Goal: Task Accomplishment & Management: Manage account settings

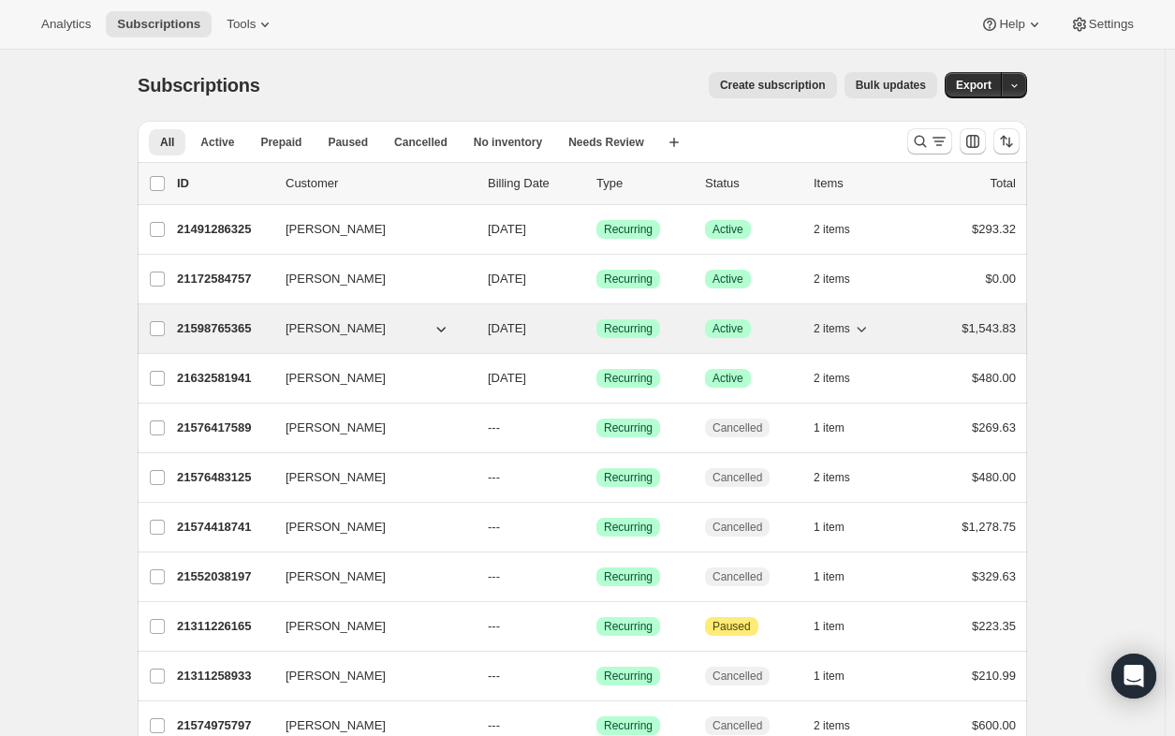
click at [313, 328] on span "[PERSON_NAME]" at bounding box center [336, 328] width 100 height 19
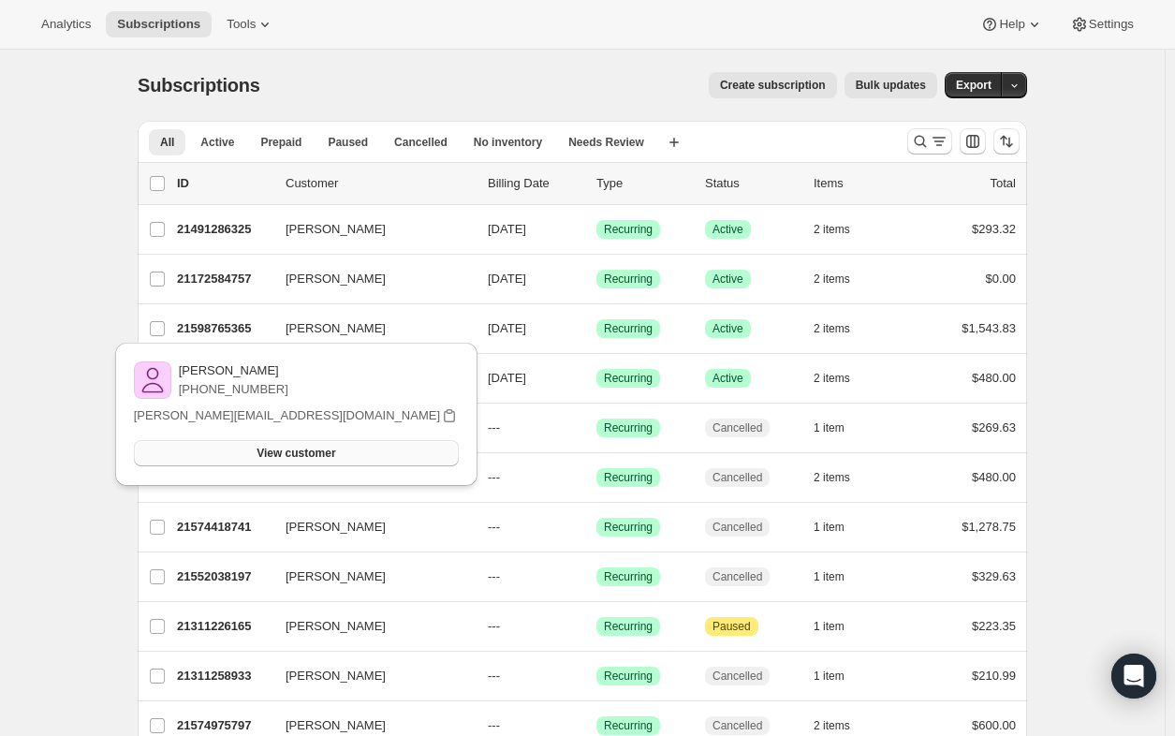
click at [318, 456] on span "View customer" at bounding box center [296, 453] width 79 height 15
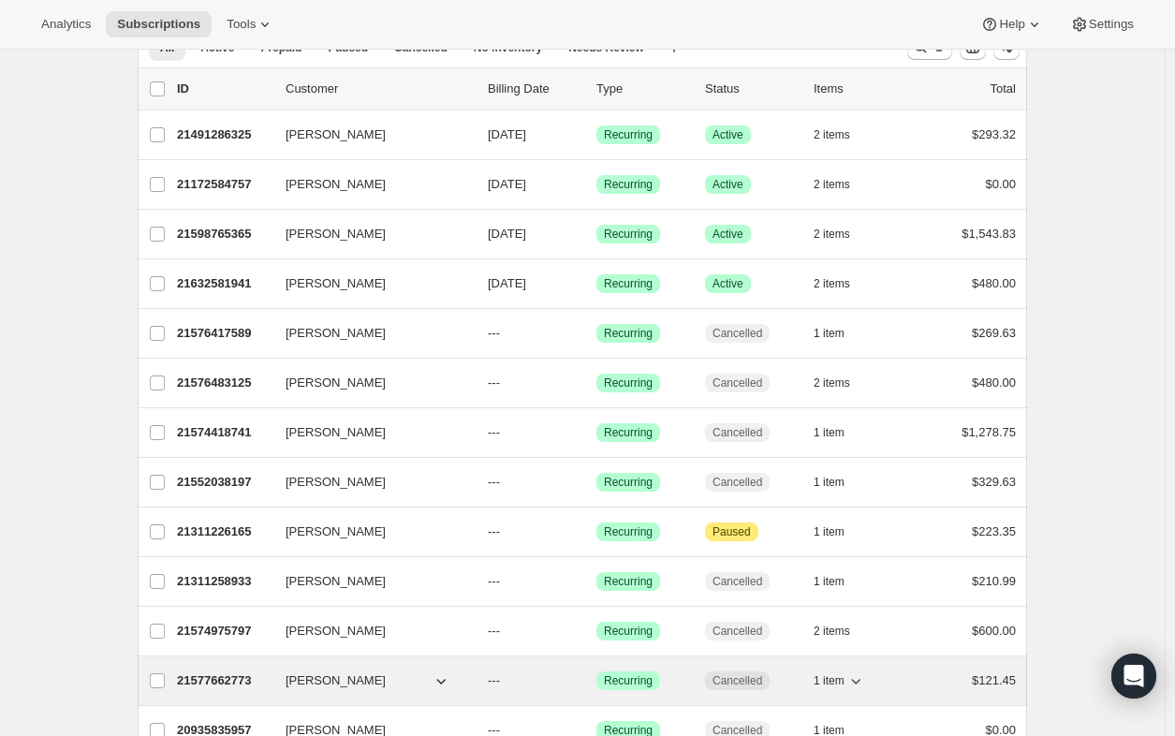
scroll to position [1, 0]
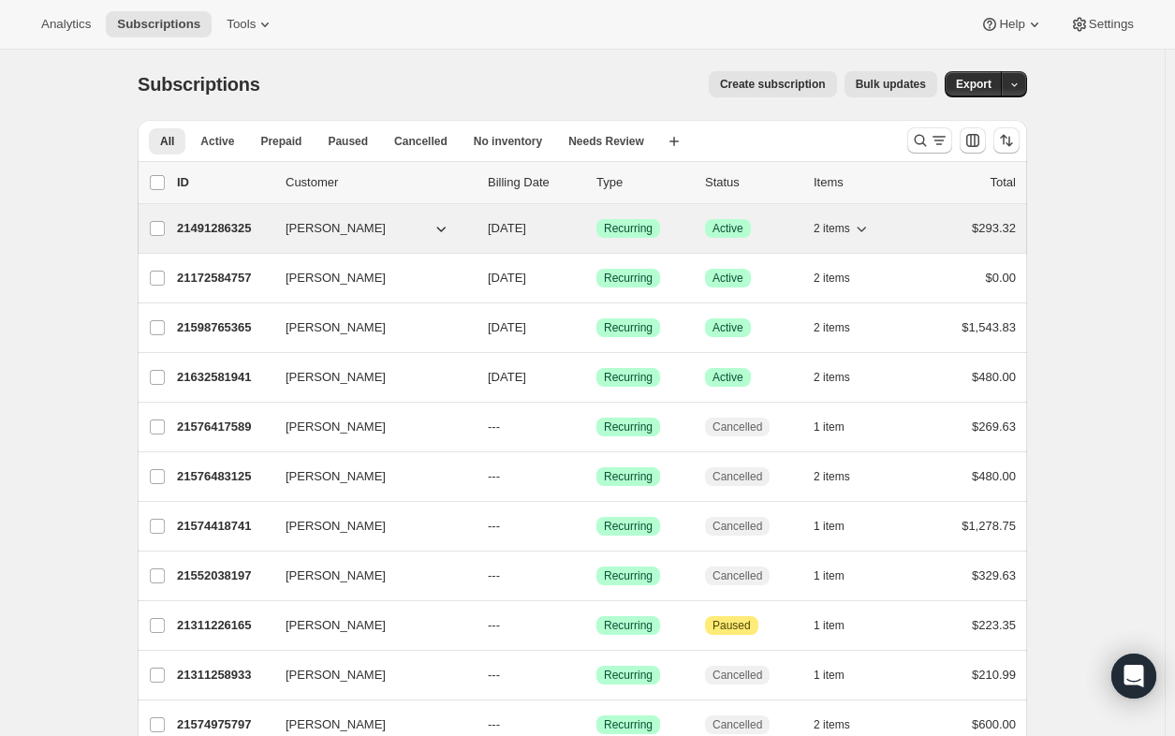
click at [236, 222] on p "21491286325" at bounding box center [224, 228] width 94 height 19
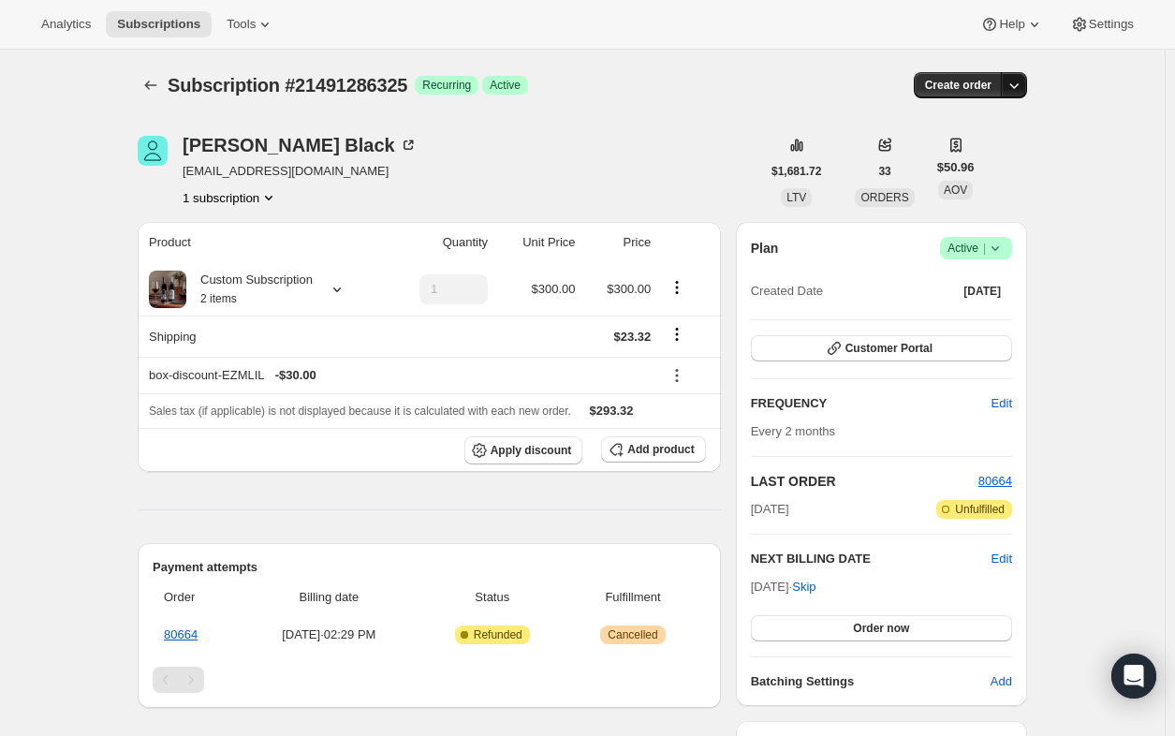
click at [1019, 93] on icon "button" at bounding box center [1014, 85] width 19 height 19
click at [888, 125] on span "Bill subscription order now" at bounding box center [930, 124] width 142 height 14
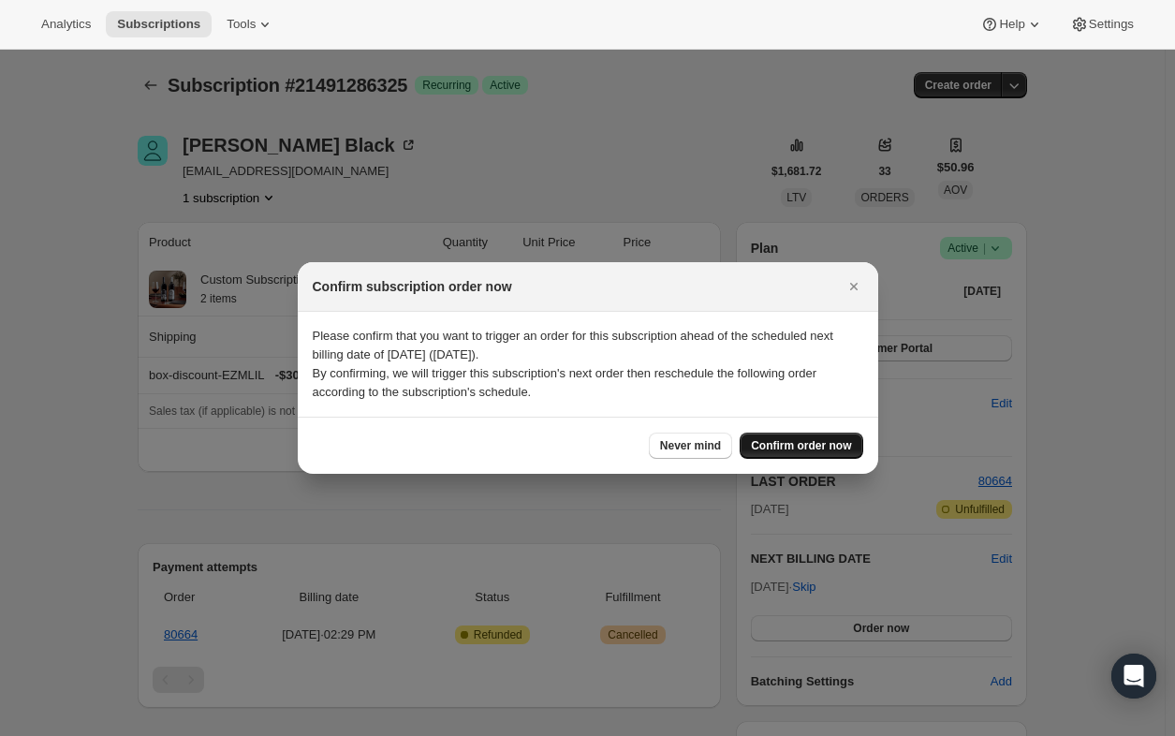
click at [794, 446] on span "Confirm order now" at bounding box center [801, 445] width 100 height 15
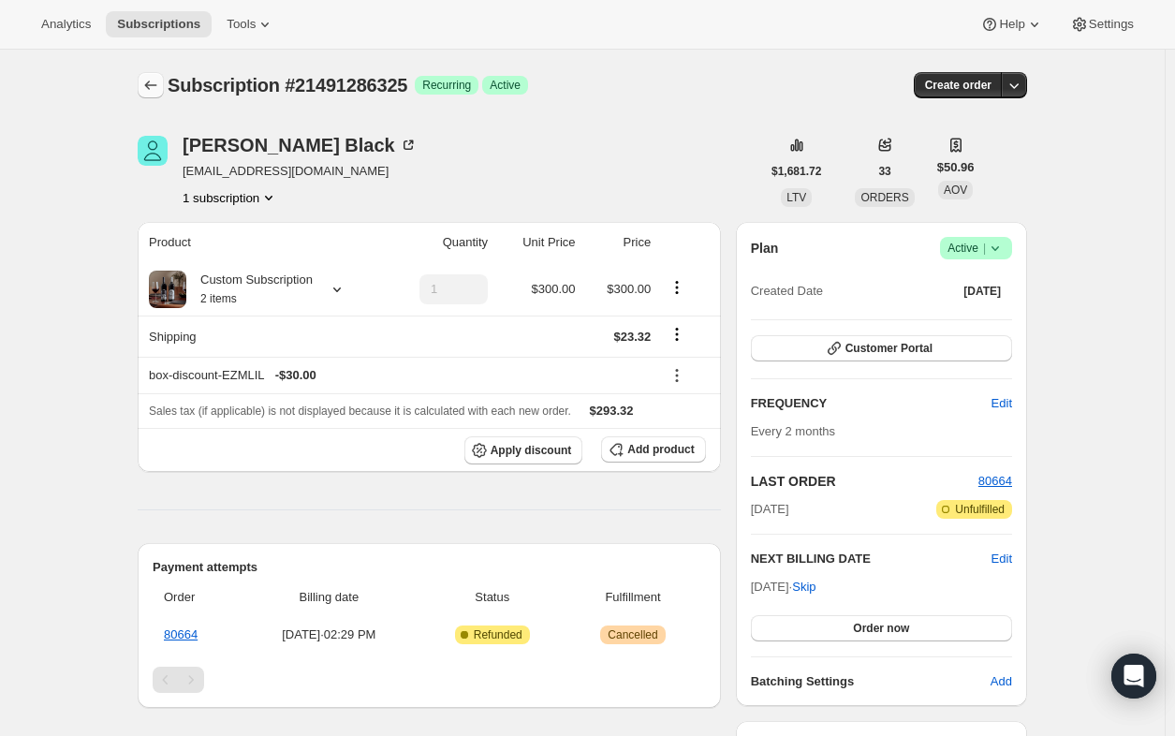
click at [156, 87] on icon "Subscriptions" at bounding box center [150, 85] width 19 height 19
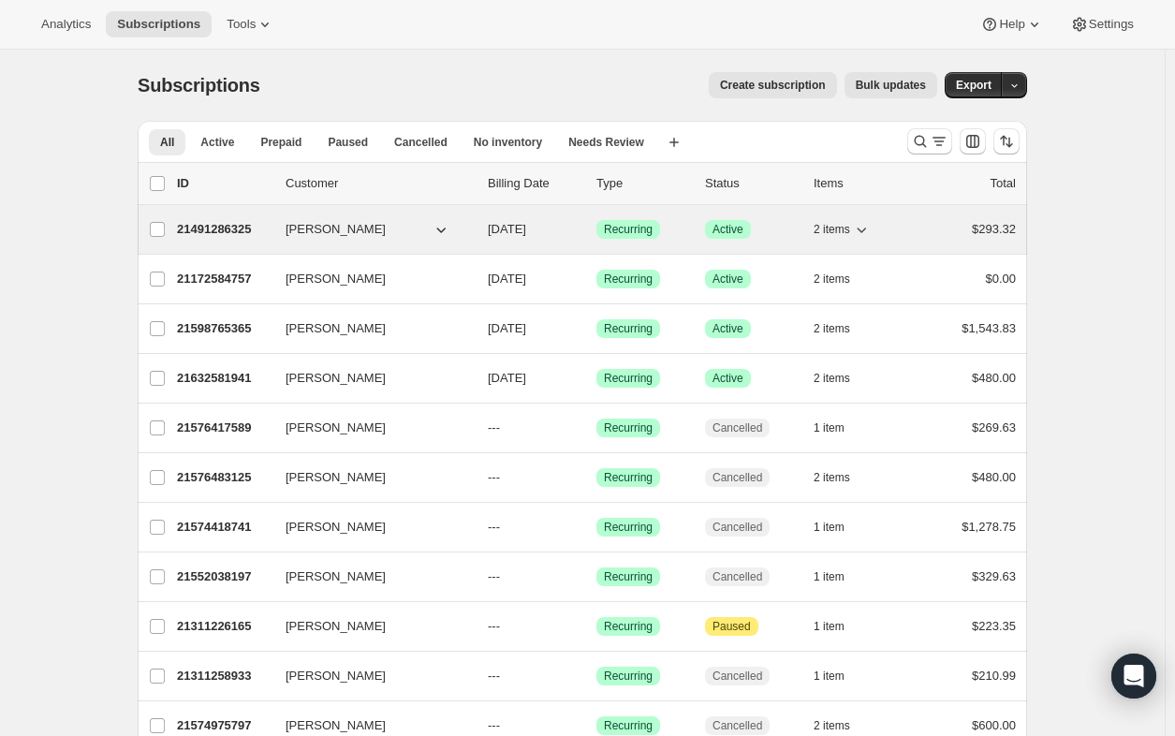
click at [211, 222] on p "21491286325" at bounding box center [224, 229] width 94 height 19
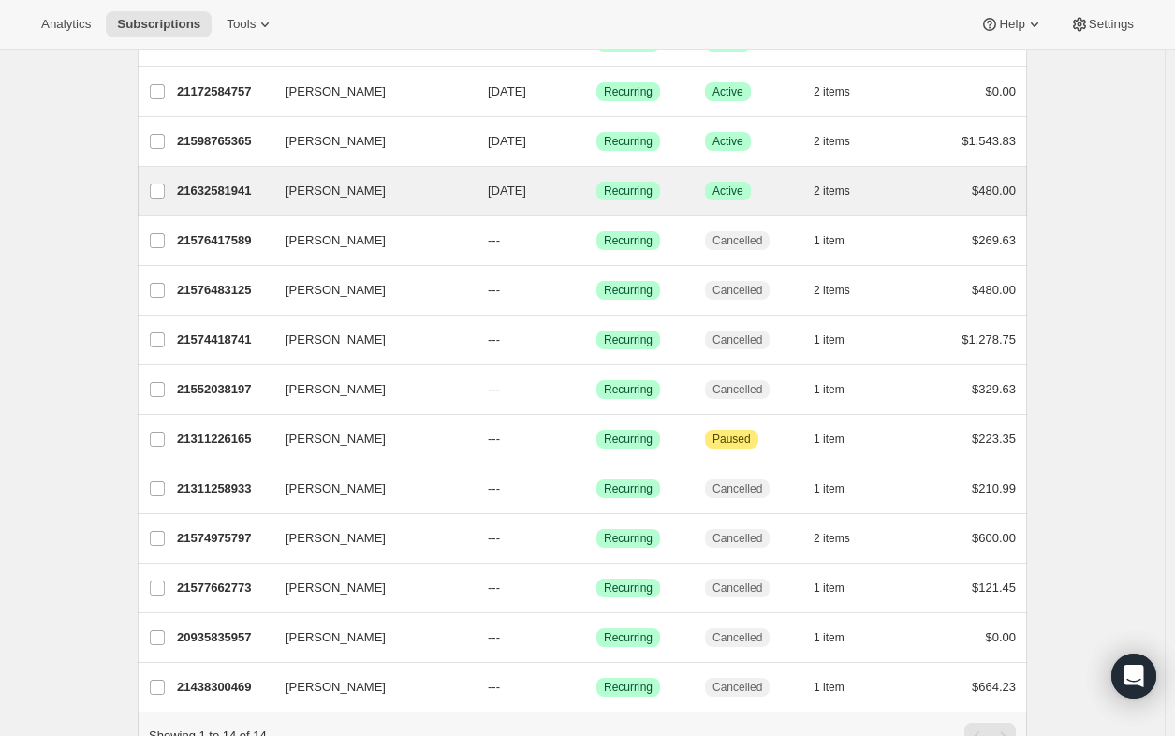
scroll to position [281, 0]
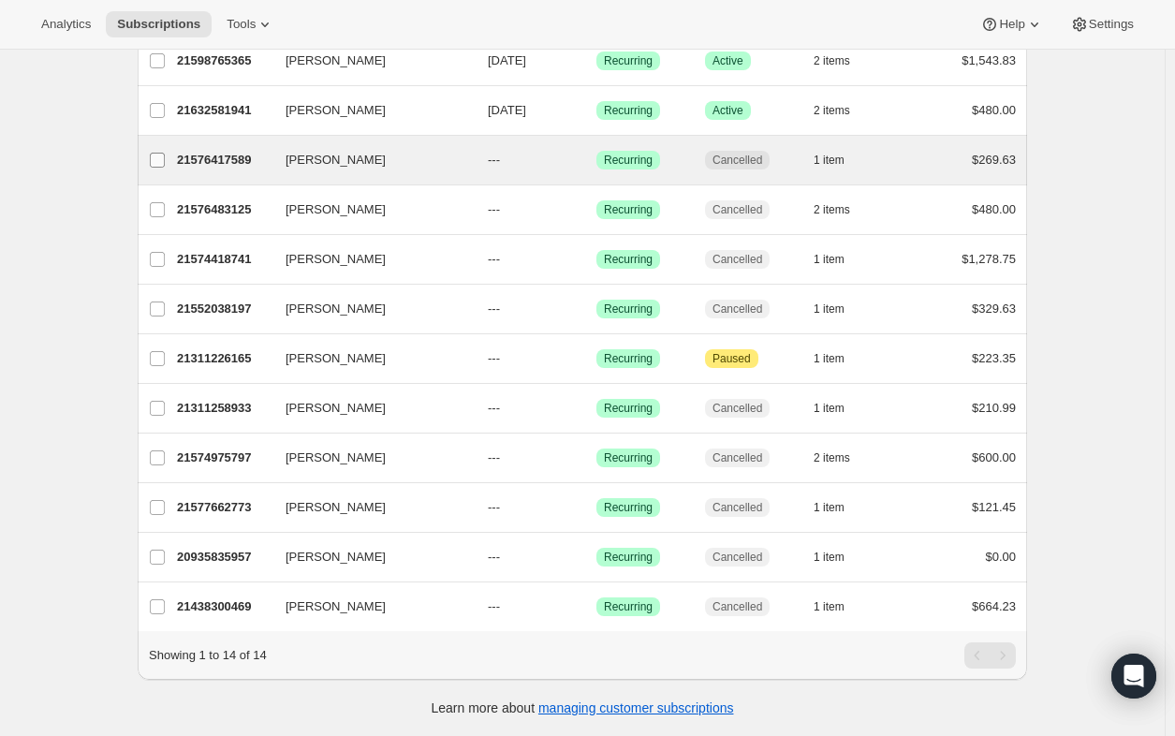
click at [162, 153] on input "[PERSON_NAME]" at bounding box center [157, 160] width 15 height 15
checkbox input "true"
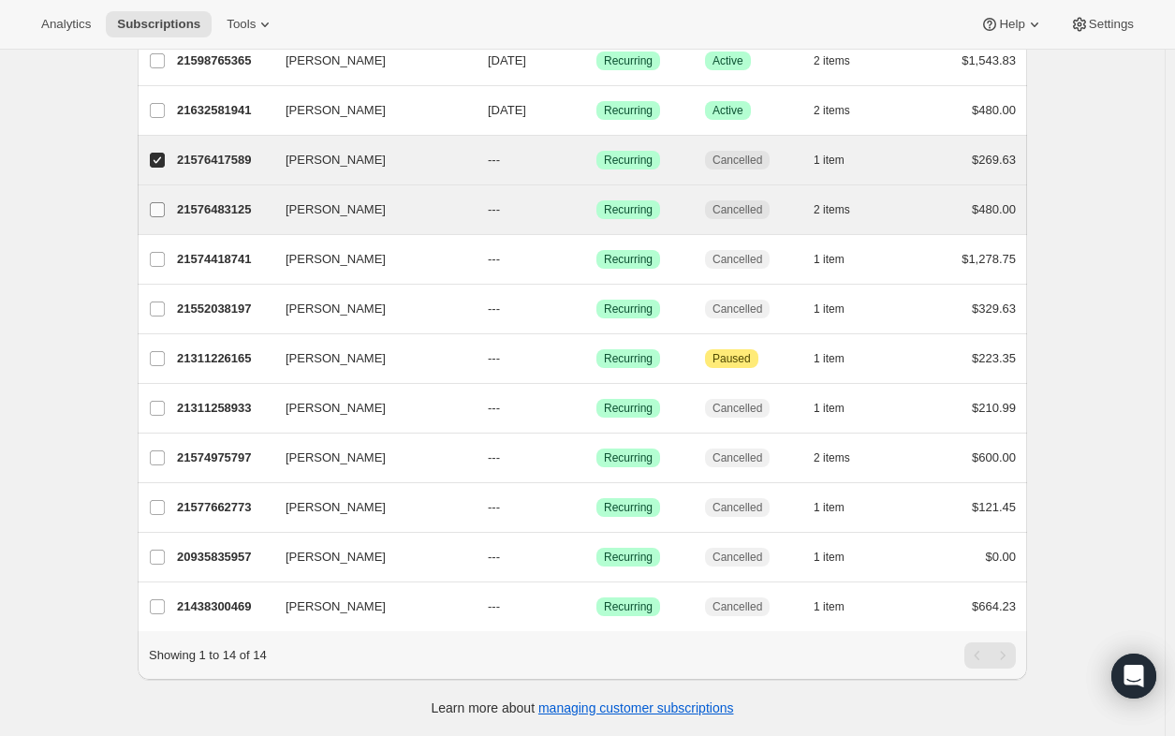
click at [162, 202] on input "[PERSON_NAME]" at bounding box center [157, 209] width 15 height 15
checkbox input "true"
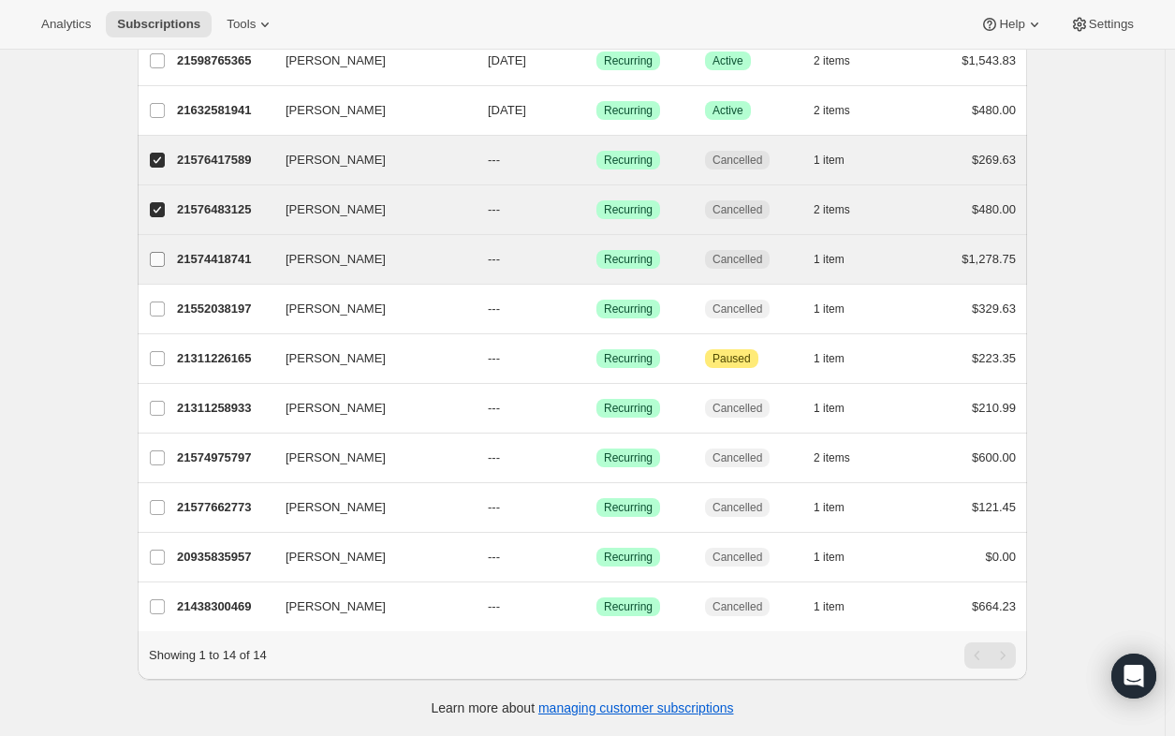
click at [158, 252] on input "[PERSON_NAME]" at bounding box center [157, 259] width 15 height 15
checkbox input "true"
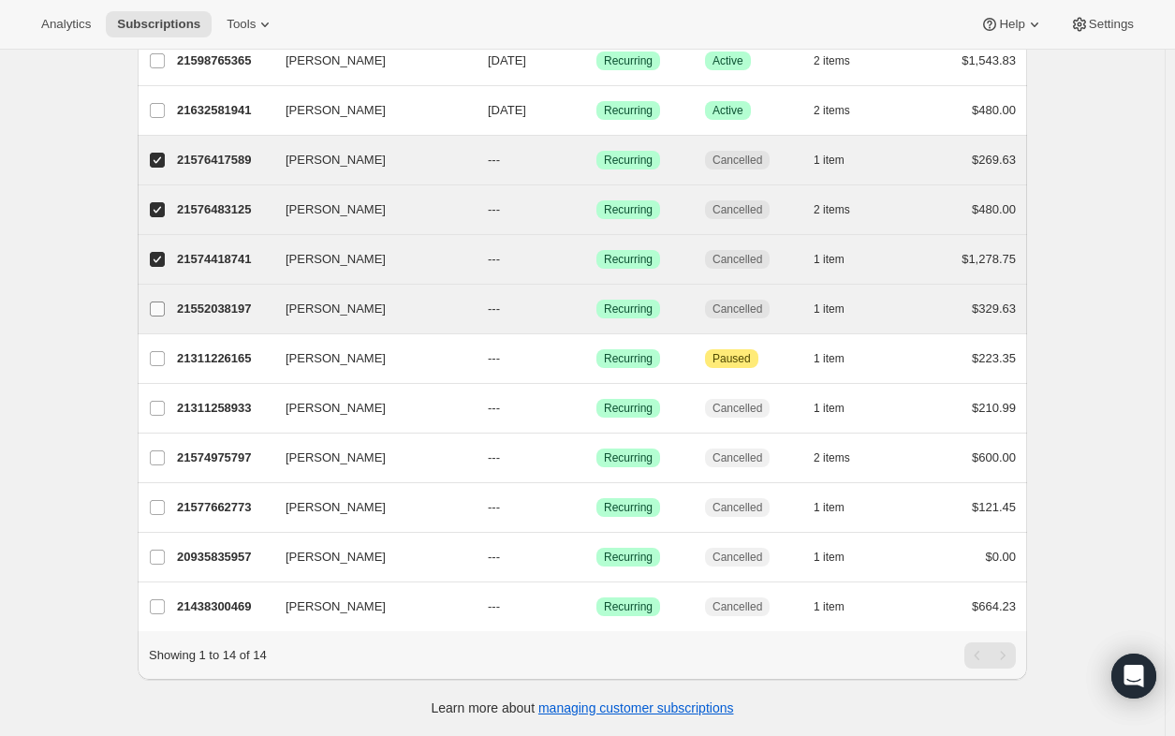
click at [164, 302] on input "[PERSON_NAME]" at bounding box center [157, 309] width 15 height 15
checkbox input "true"
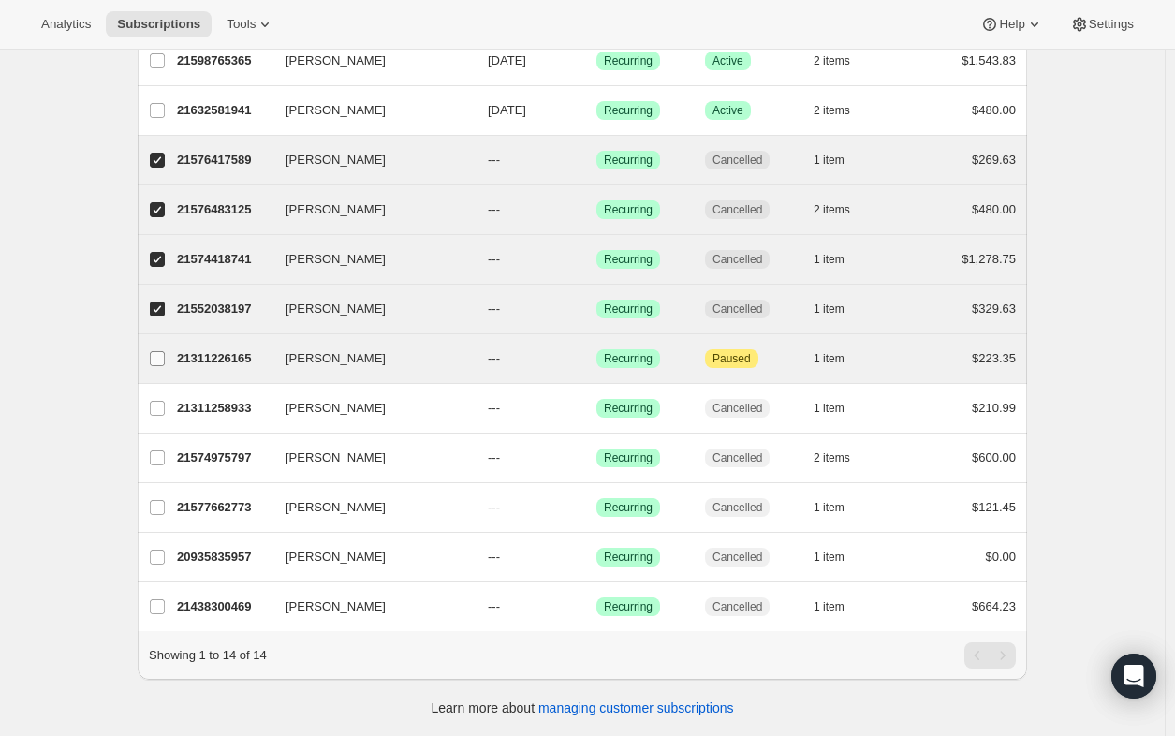
click at [157, 352] on input "[PERSON_NAME]" at bounding box center [157, 358] width 15 height 15
checkbox input "true"
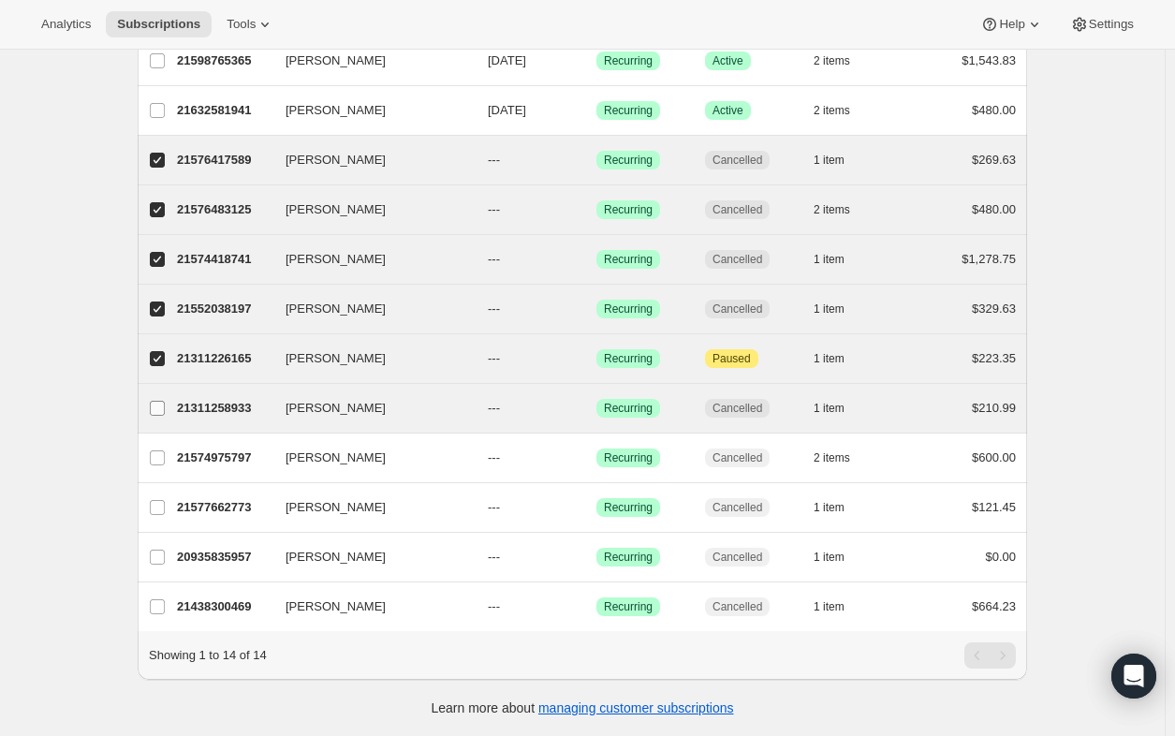
click at [161, 405] on label "[PERSON_NAME]" at bounding box center [157, 408] width 39 height 49
click at [161, 405] on input "[PERSON_NAME]" at bounding box center [157, 408] width 15 height 15
checkbox input "true"
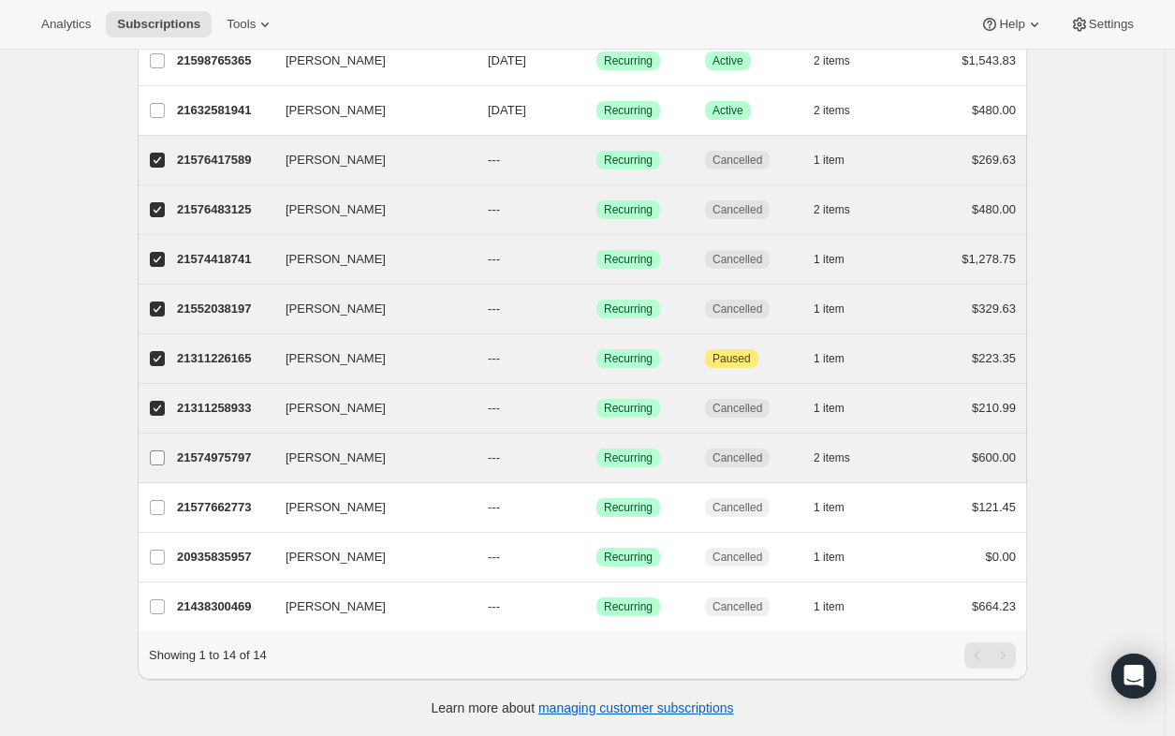
click at [155, 450] on input "[PERSON_NAME]" at bounding box center [157, 457] width 15 height 15
checkbox input "true"
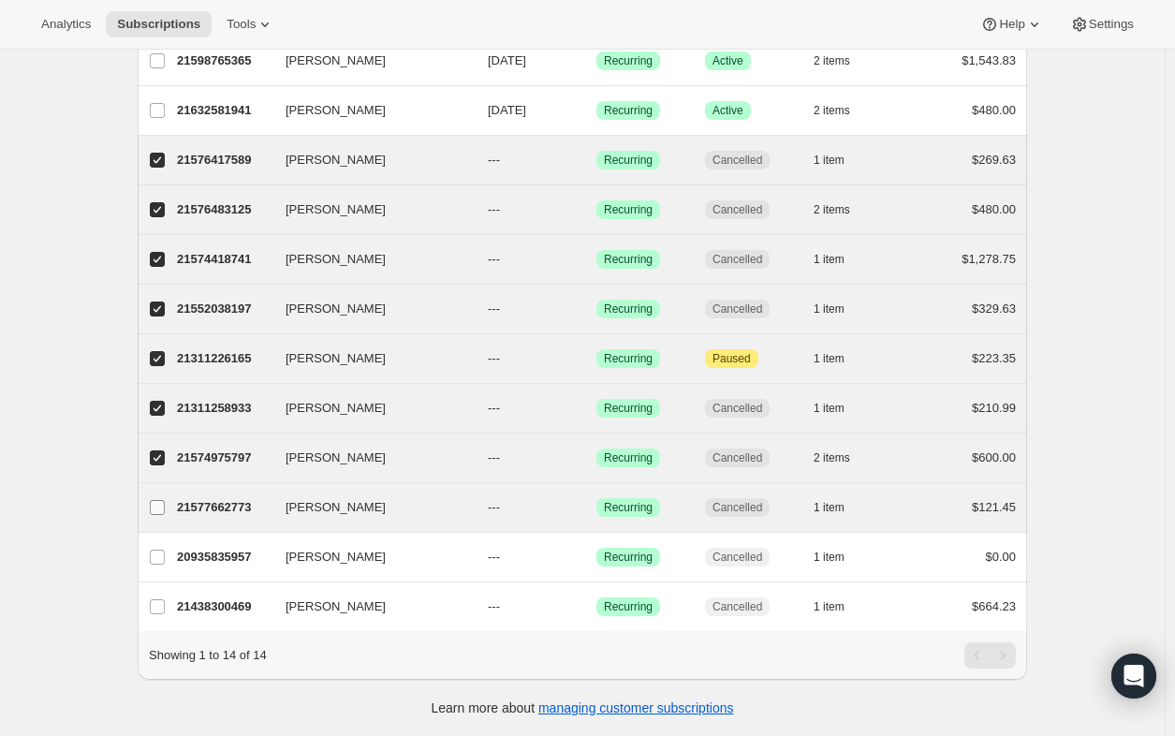
click at [159, 500] on input "[PERSON_NAME]" at bounding box center [157, 507] width 15 height 15
checkbox input "true"
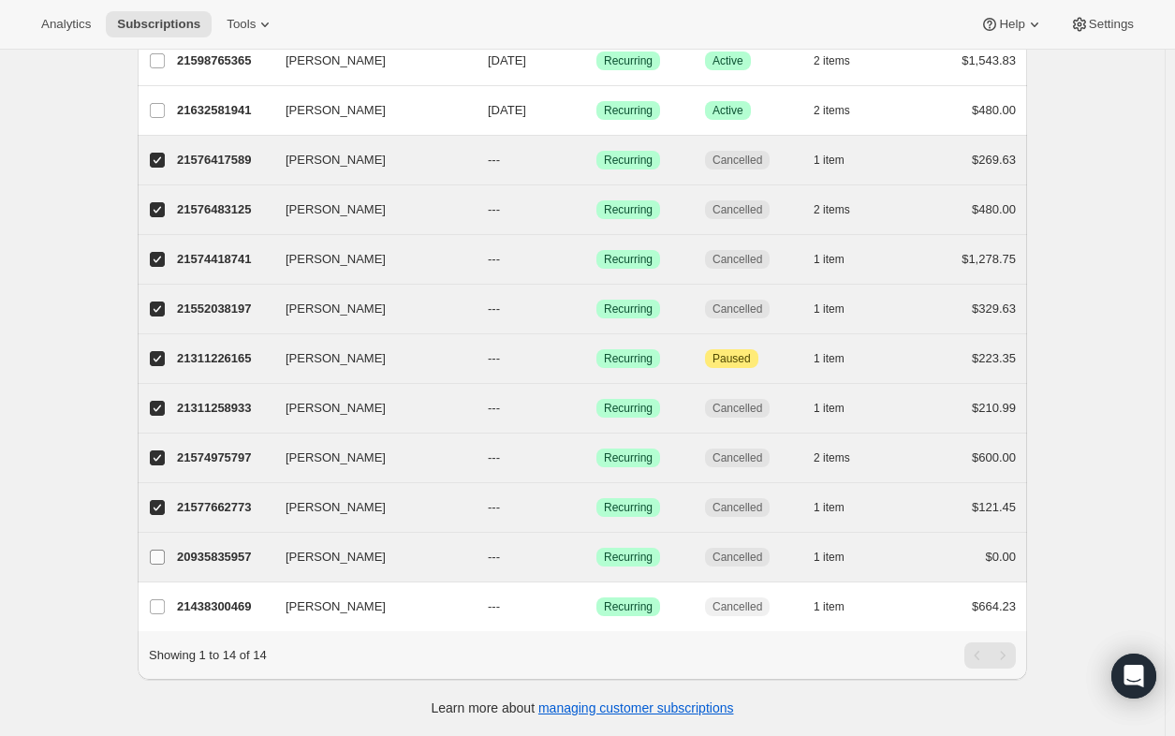
click at [157, 550] on input "[PERSON_NAME]" at bounding box center [157, 557] width 15 height 15
checkbox input "true"
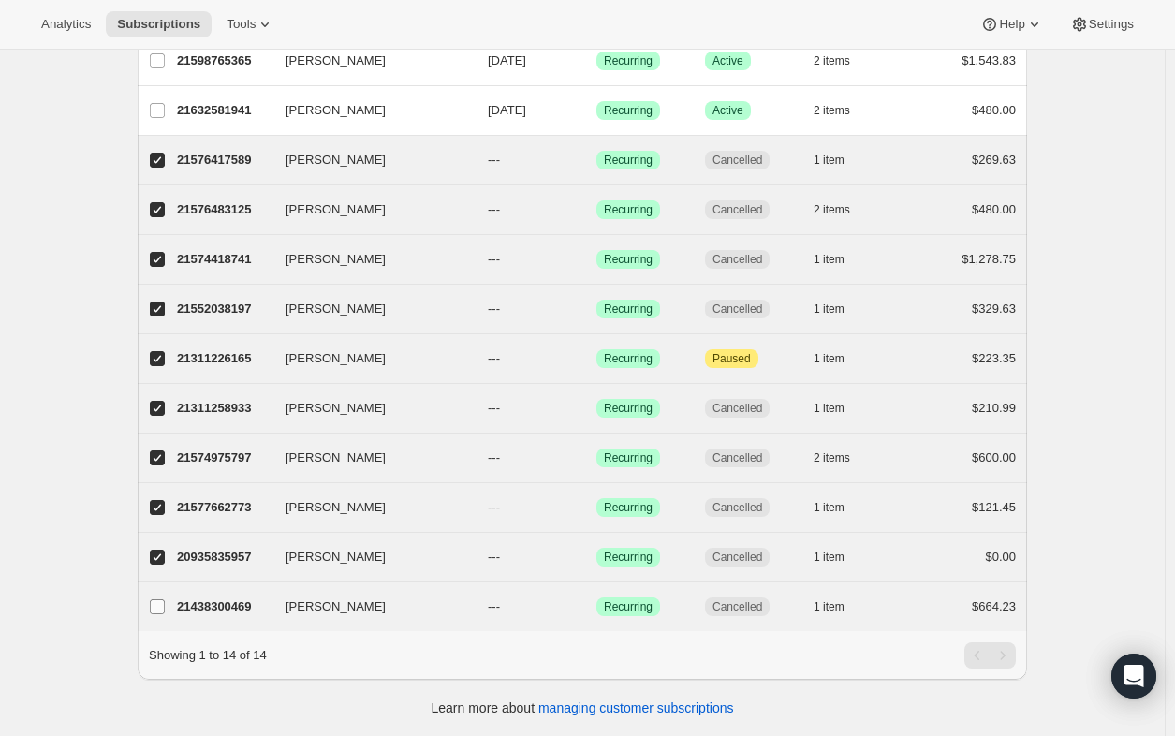
click at [159, 599] on input "[PERSON_NAME]" at bounding box center [157, 606] width 15 height 15
checkbox input "true"
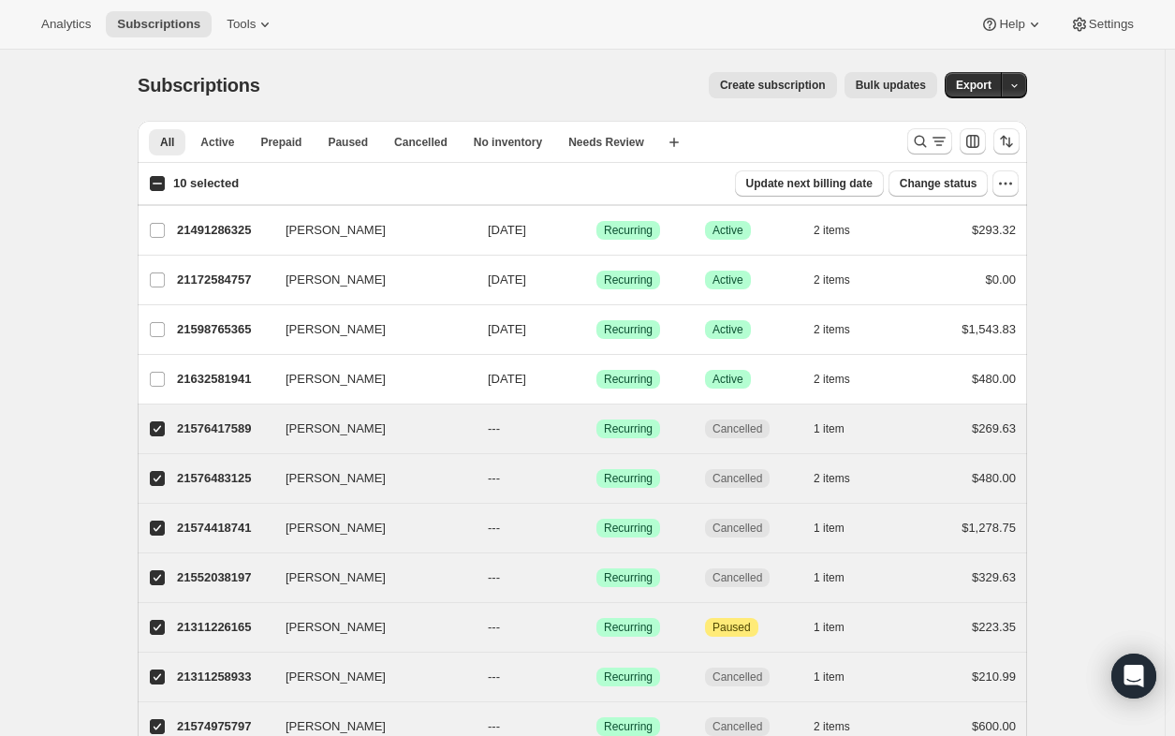
click at [908, 84] on span "Bulk updates" at bounding box center [891, 85] width 70 height 15
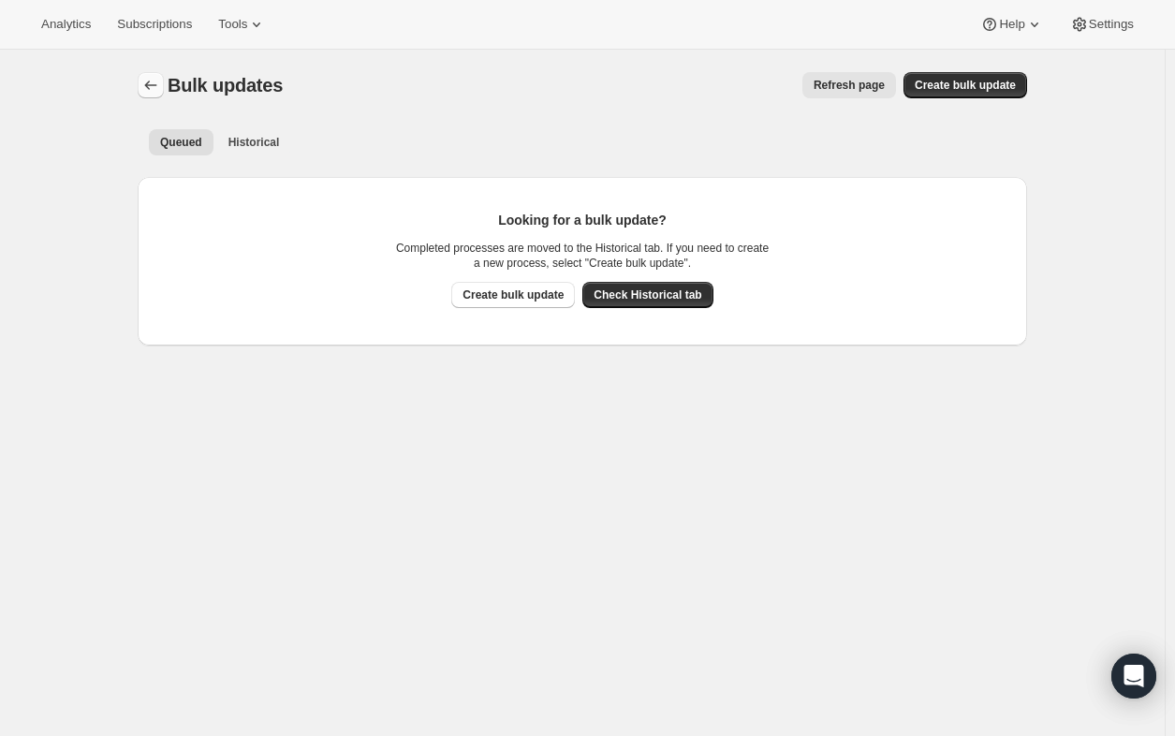
click at [164, 86] on button "Bulk updates" at bounding box center [151, 85] width 26 height 26
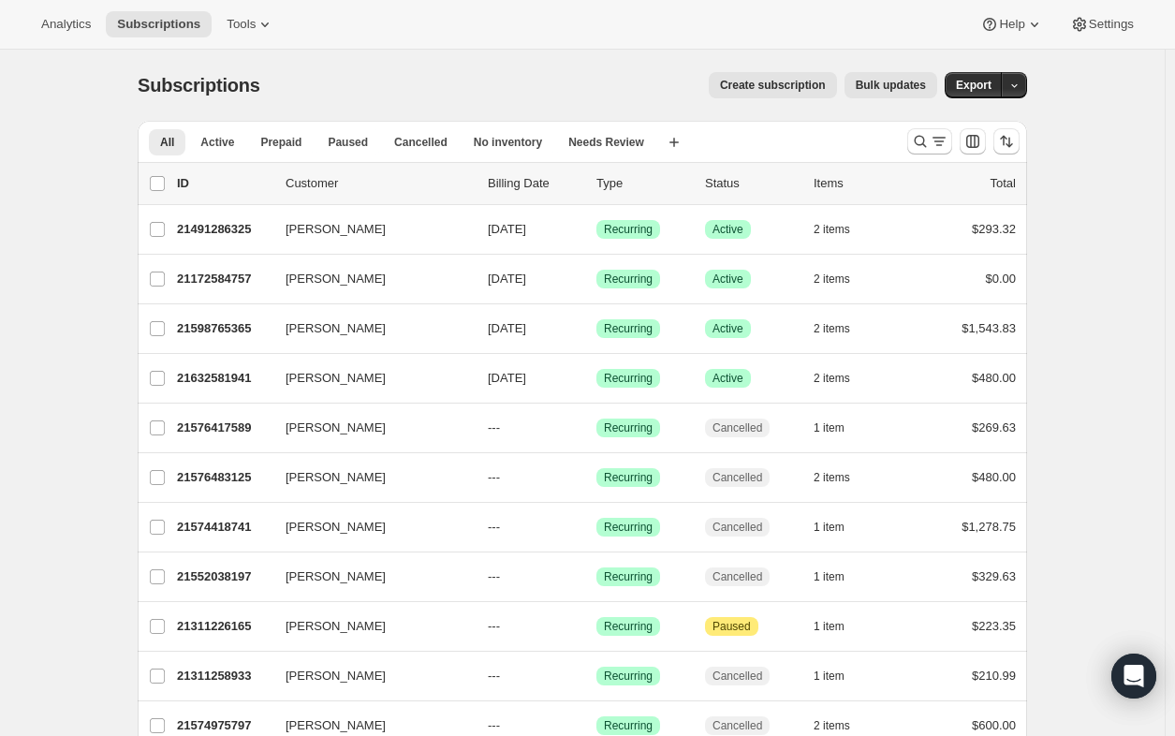
click at [171, 186] on div "list header ID Customer Billing Date Type Status Items Total" at bounding box center [582, 183] width 867 height 19
click at [160, 180] on input "0 selected" at bounding box center [157, 183] width 15 height 15
checkbox input "true"
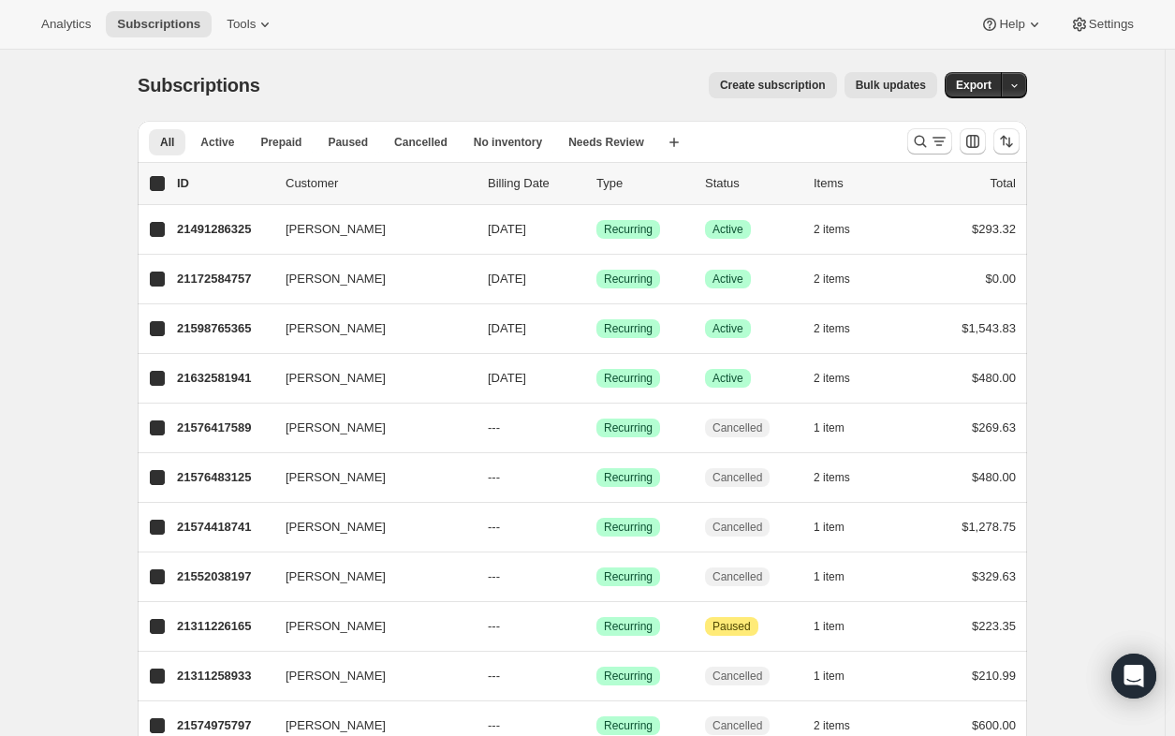
checkbox input "true"
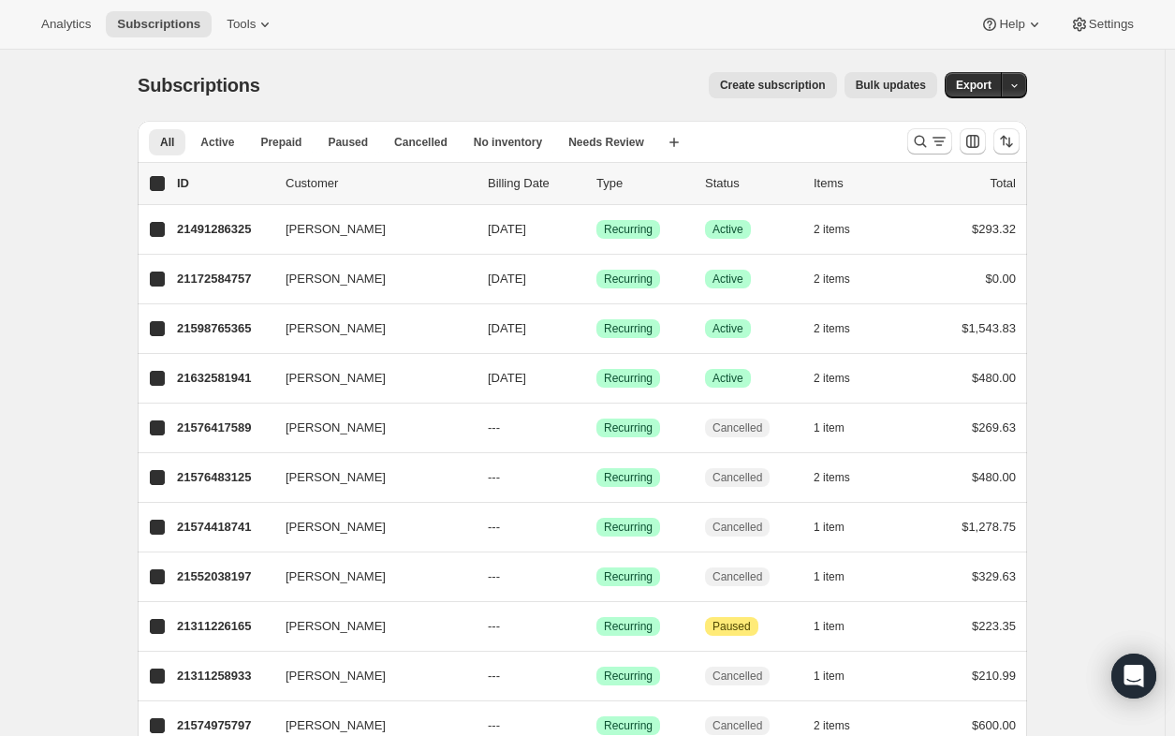
checkbox input "true"
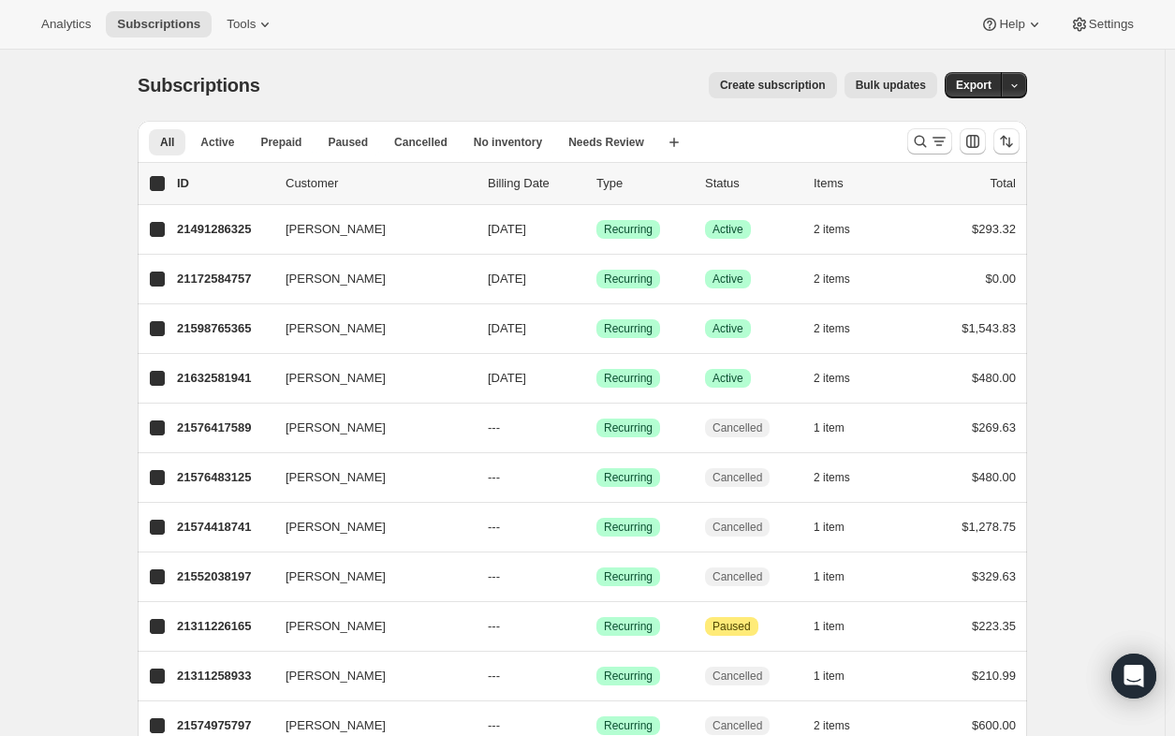
checkbox input "true"
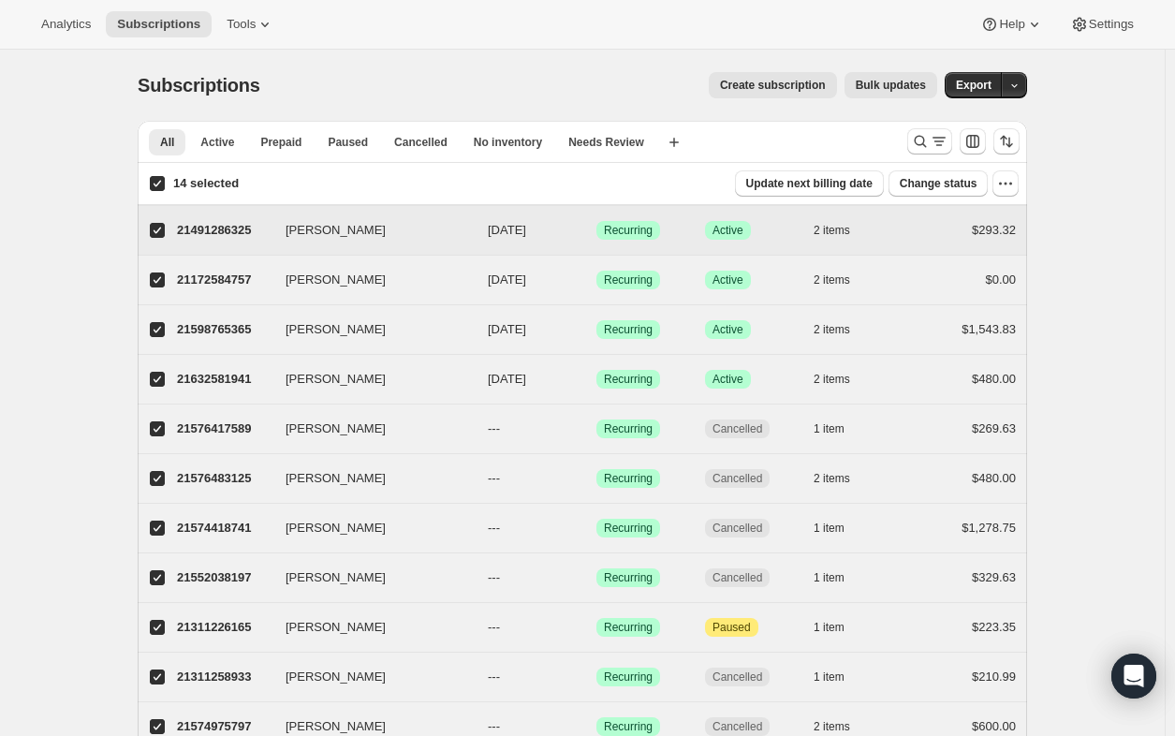
click at [165, 230] on input "[PERSON_NAME]" at bounding box center [157, 230] width 15 height 15
checkbox input "false"
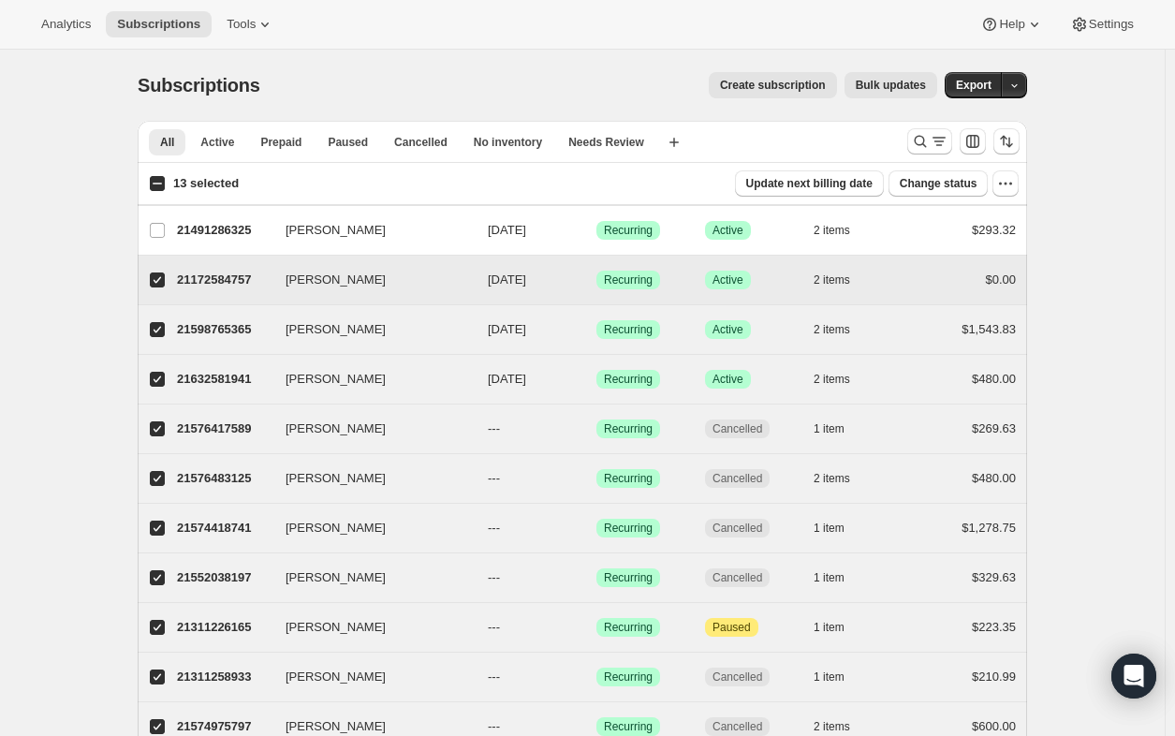
click at [163, 277] on input "[PERSON_NAME]" at bounding box center [157, 280] width 15 height 15
checkbox input "false"
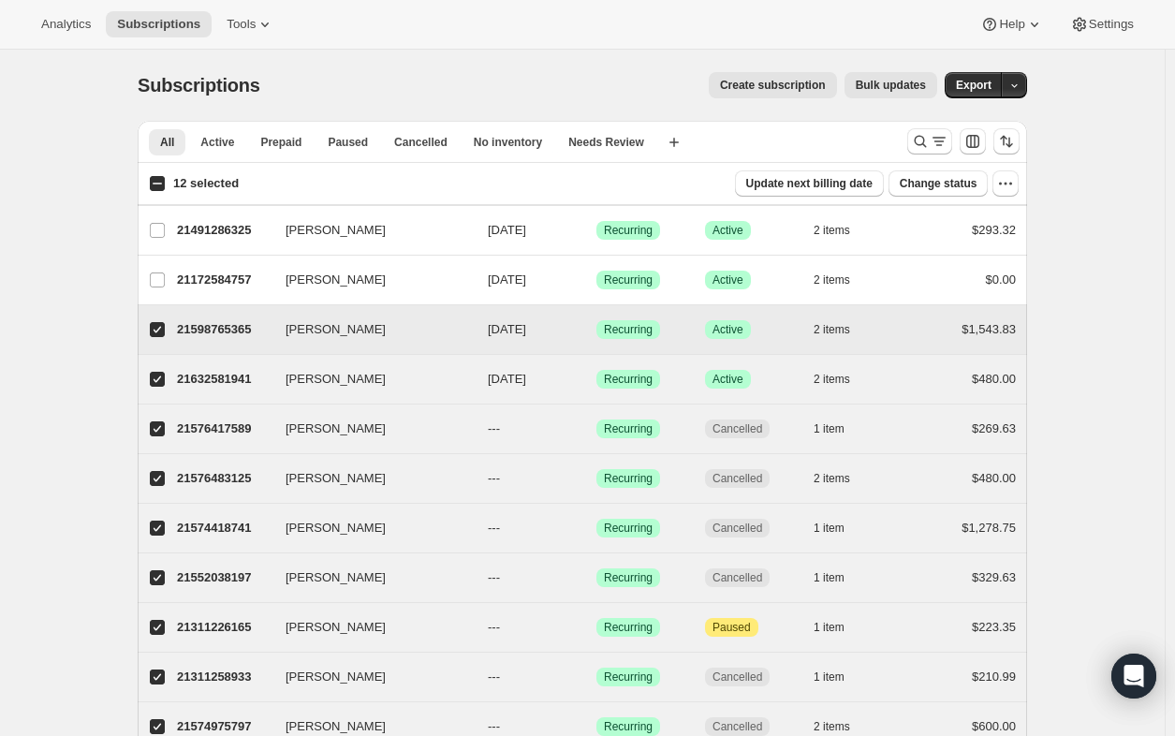
click at [163, 328] on input "[PERSON_NAME]" at bounding box center [157, 329] width 15 height 15
checkbox input "false"
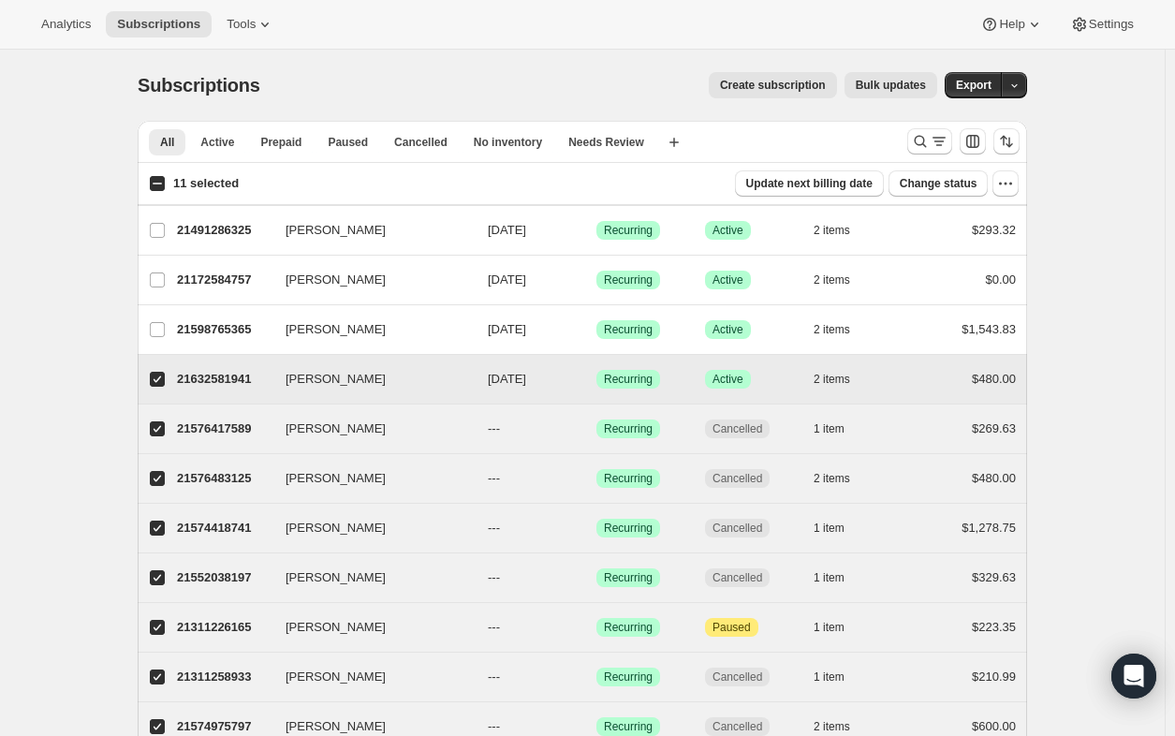
click at [166, 376] on span at bounding box center [157, 379] width 17 height 17
click at [165, 376] on input "[PERSON_NAME]" at bounding box center [157, 379] width 15 height 15
checkbox input "false"
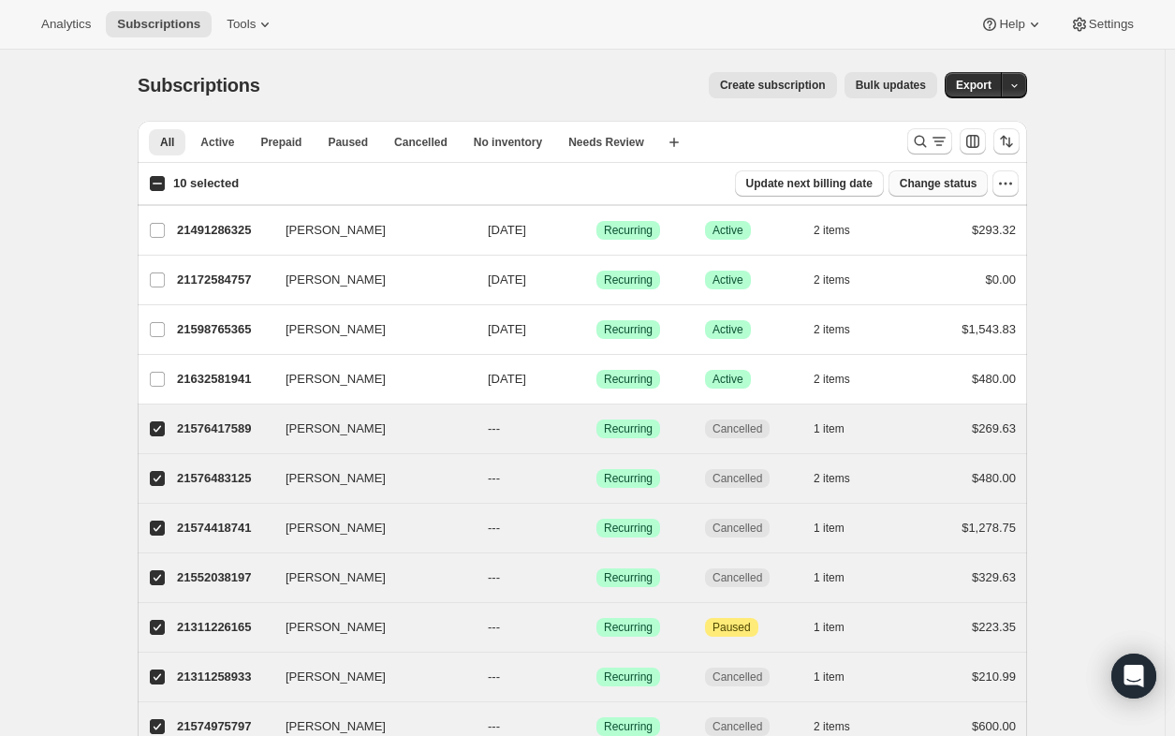
click at [947, 181] on span "Change status" at bounding box center [939, 183] width 78 height 15
select select "10"
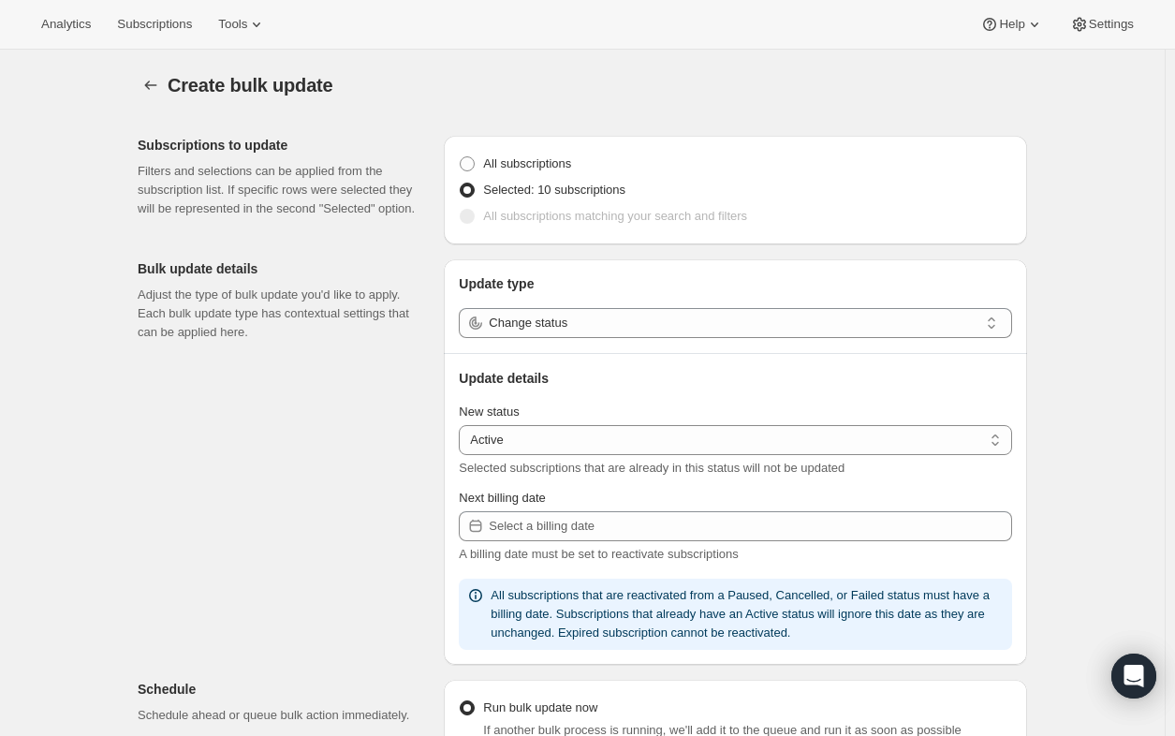
click at [995, 327] on icon at bounding box center [991, 327] width 7 height 4
click at [992, 323] on icon at bounding box center [991, 323] width 19 height 19
click at [999, 444] on select "Active Paused Cancelled" at bounding box center [735, 440] width 553 height 30
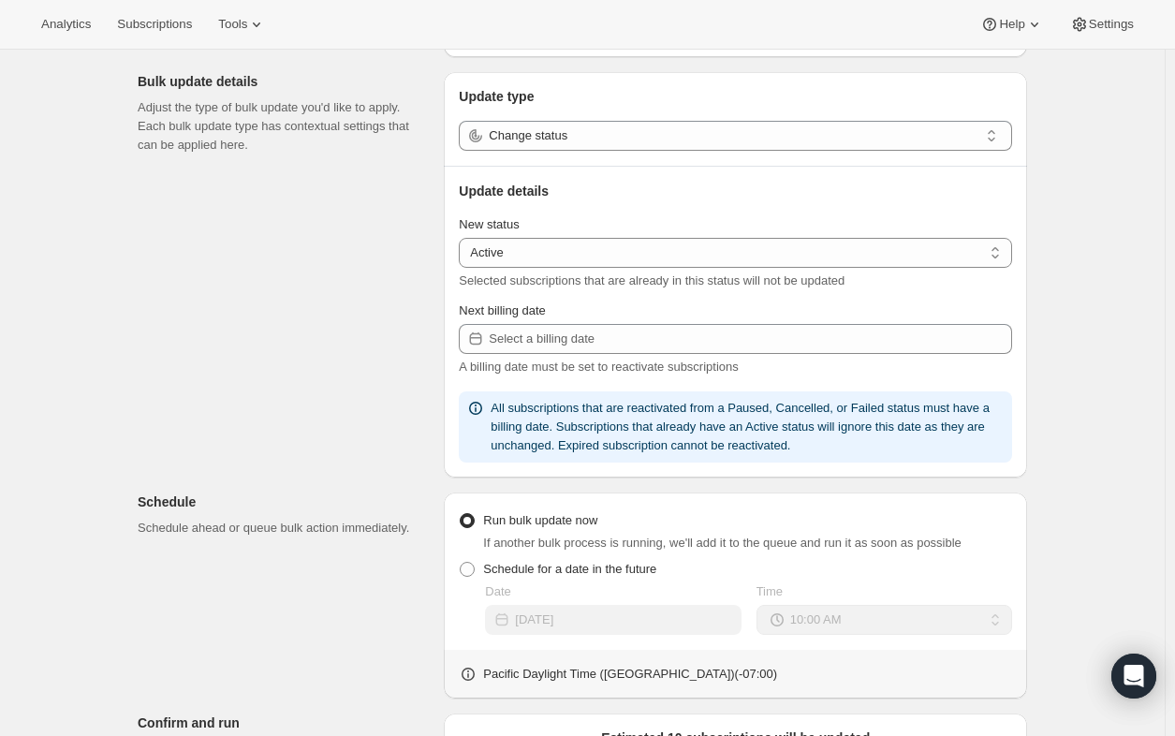
click at [272, 383] on div "Subscriptions to update Filters and selections can be applied from the subscrip…" at bounding box center [575, 515] width 905 height 1163
